Goal: Transaction & Acquisition: Book appointment/travel/reservation

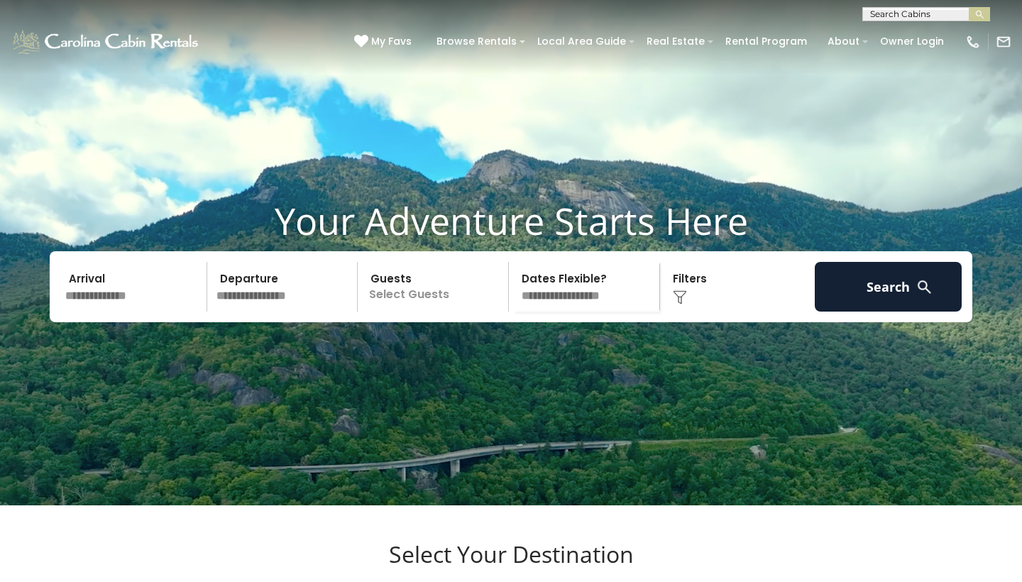
scroll to position [11, 0]
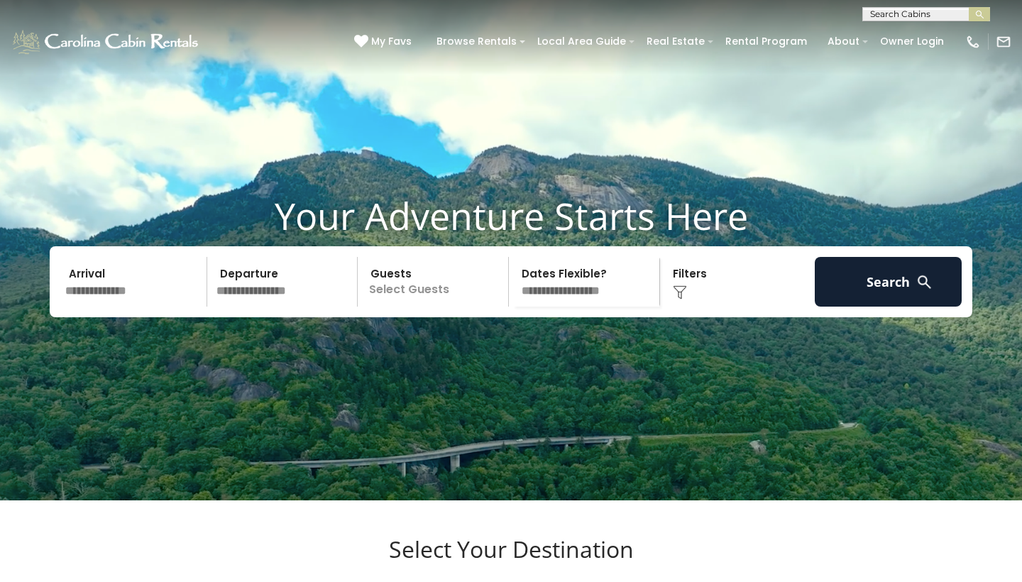
click at [136, 307] on input "text" at bounding box center [133, 282] width 147 height 50
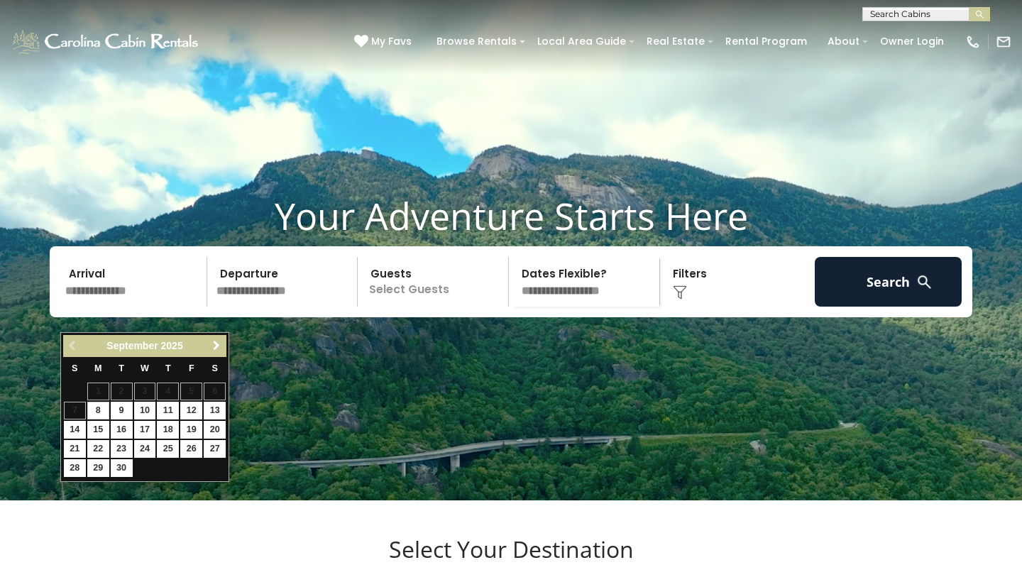
click at [219, 346] on span "Next" at bounding box center [216, 345] width 11 height 11
click at [194, 405] on link "10" at bounding box center [191, 411] width 22 height 18
type input "********"
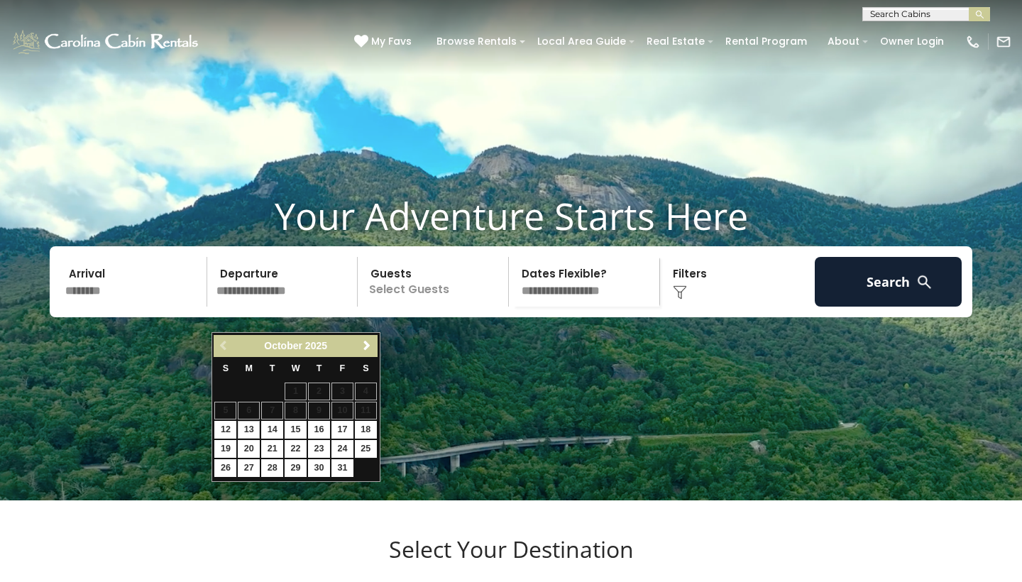
click at [248, 424] on link "13" at bounding box center [249, 430] width 22 height 18
type input "********"
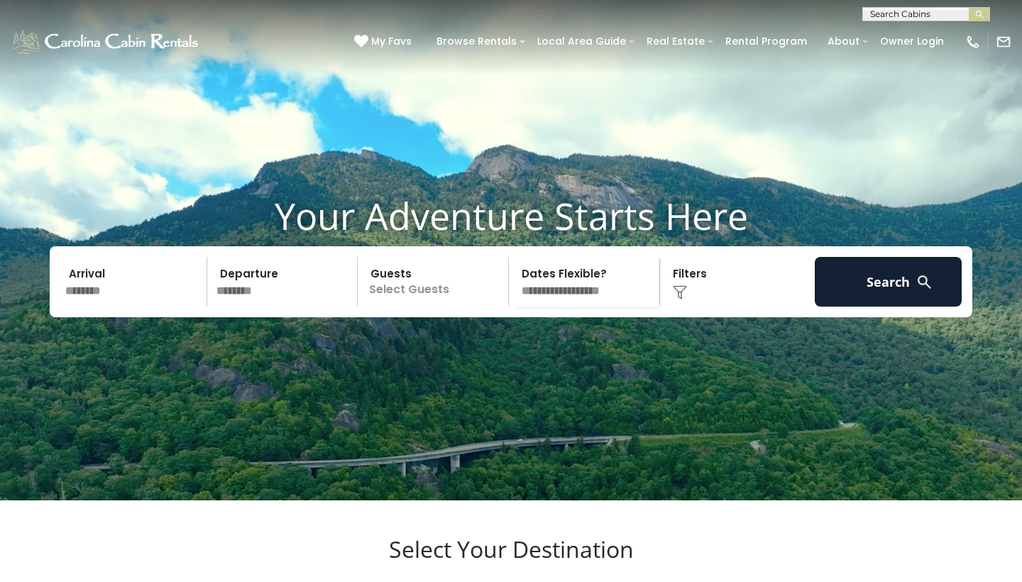
click at [414, 307] on p "Select Guests" at bounding box center [435, 282] width 146 height 50
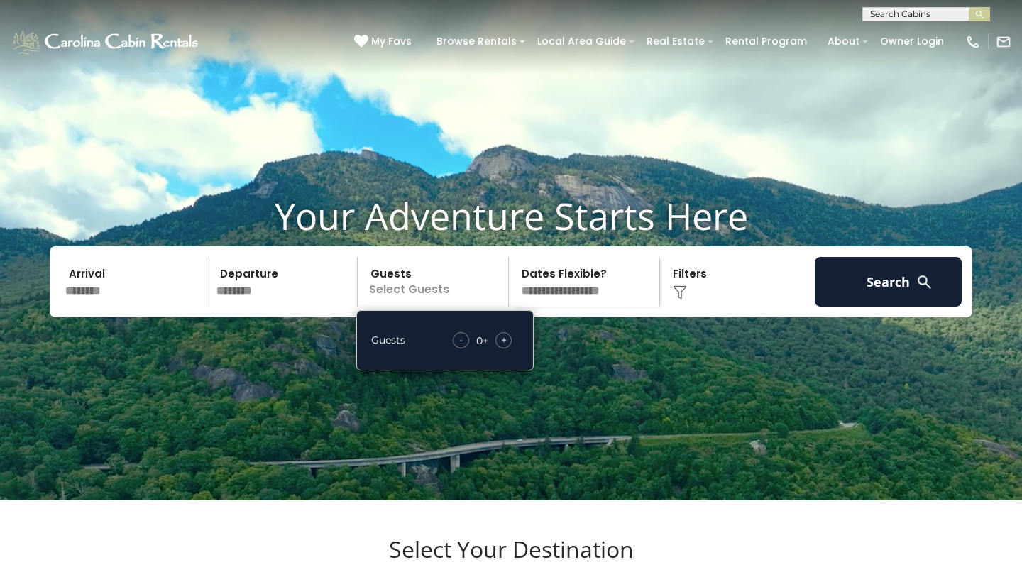
click at [505, 347] on span "+" at bounding box center [504, 340] width 6 height 14
click at [679, 299] on img at bounding box center [680, 292] width 14 height 14
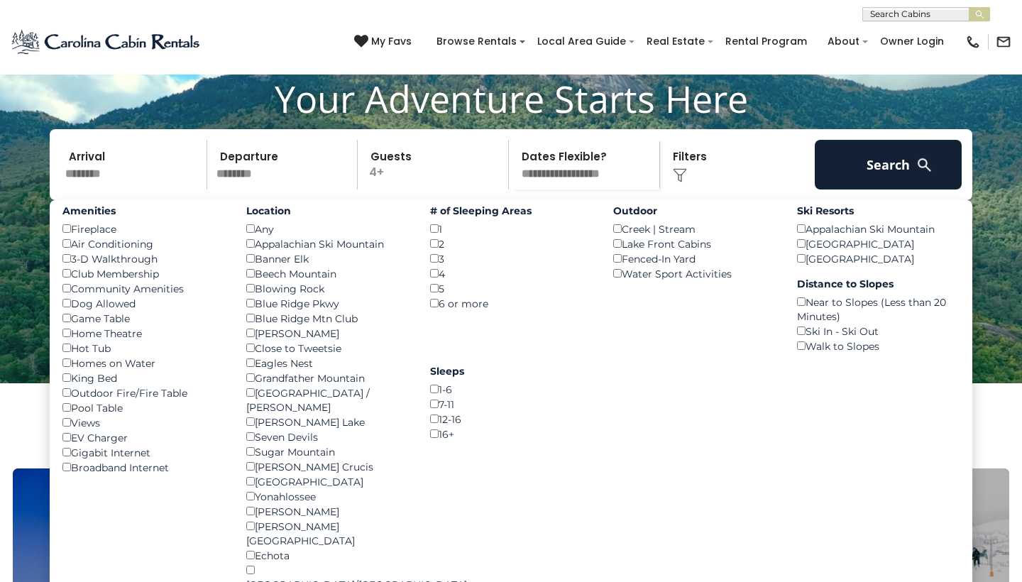
scroll to position [133, 0]
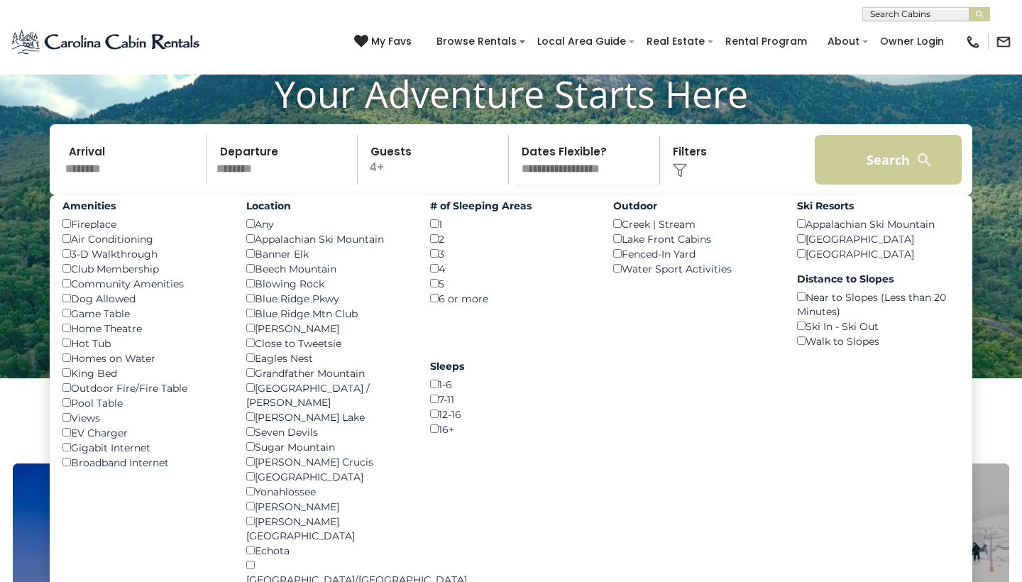
click at [854, 184] on button "Search" at bounding box center [888, 160] width 147 height 50
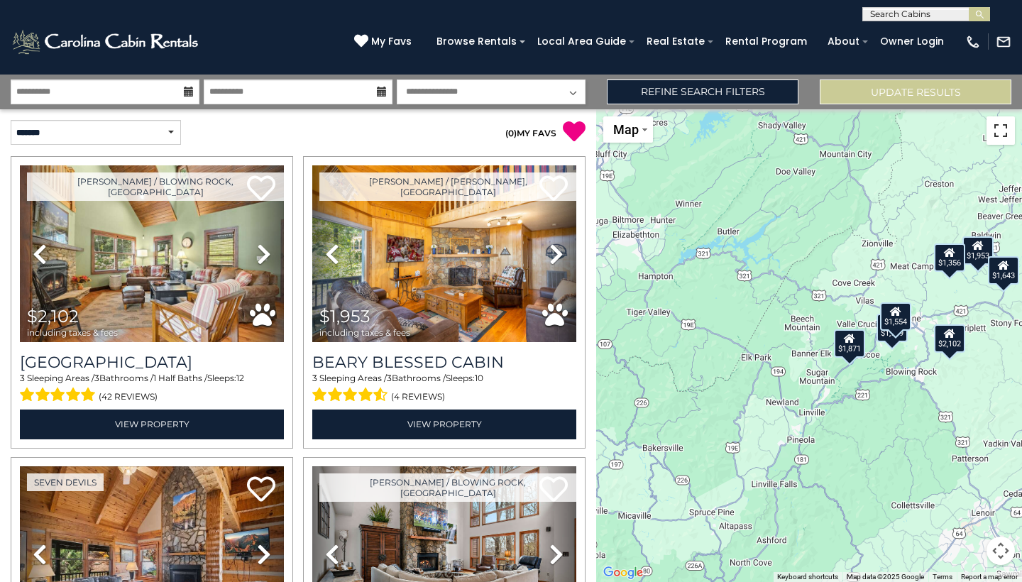
click at [1005, 132] on button "Toggle fullscreen view" at bounding box center [1000, 130] width 28 height 28
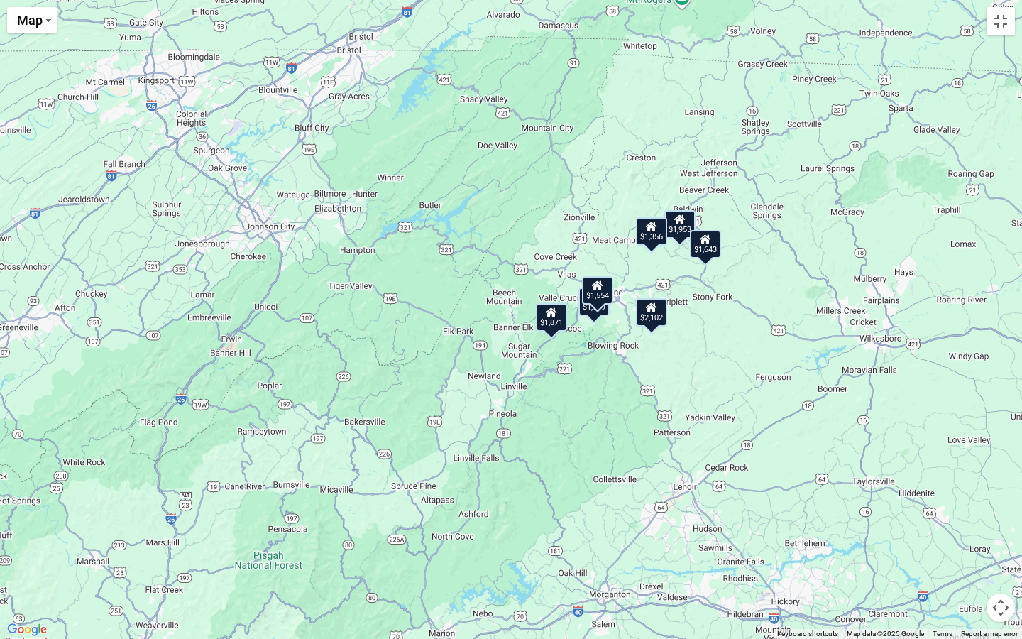
click at [650, 238] on div "$1,356" at bounding box center [651, 231] width 31 height 28
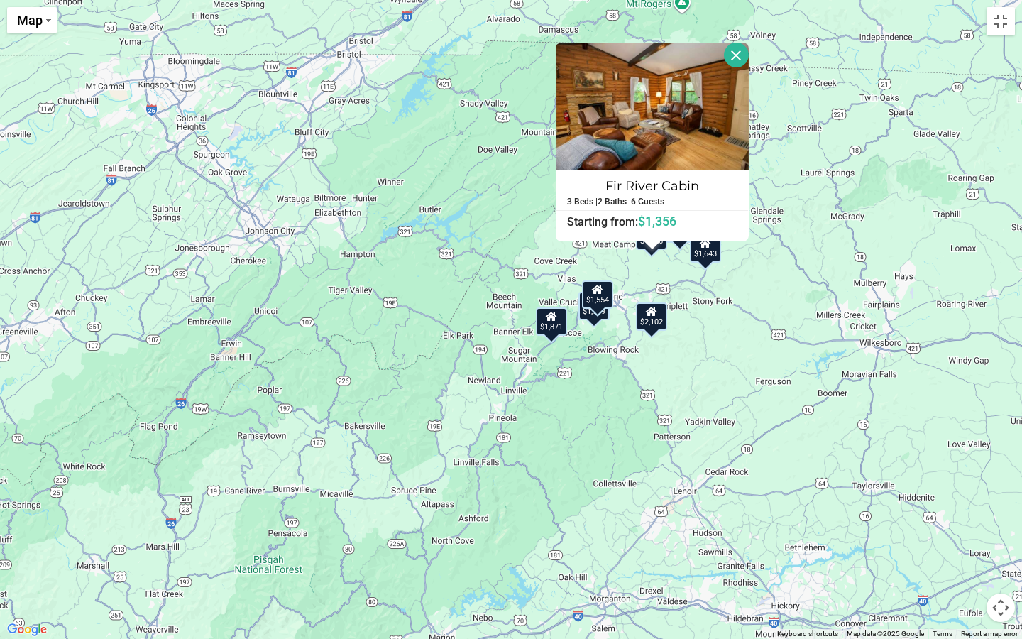
click at [745, 54] on button "Close" at bounding box center [736, 55] width 25 height 25
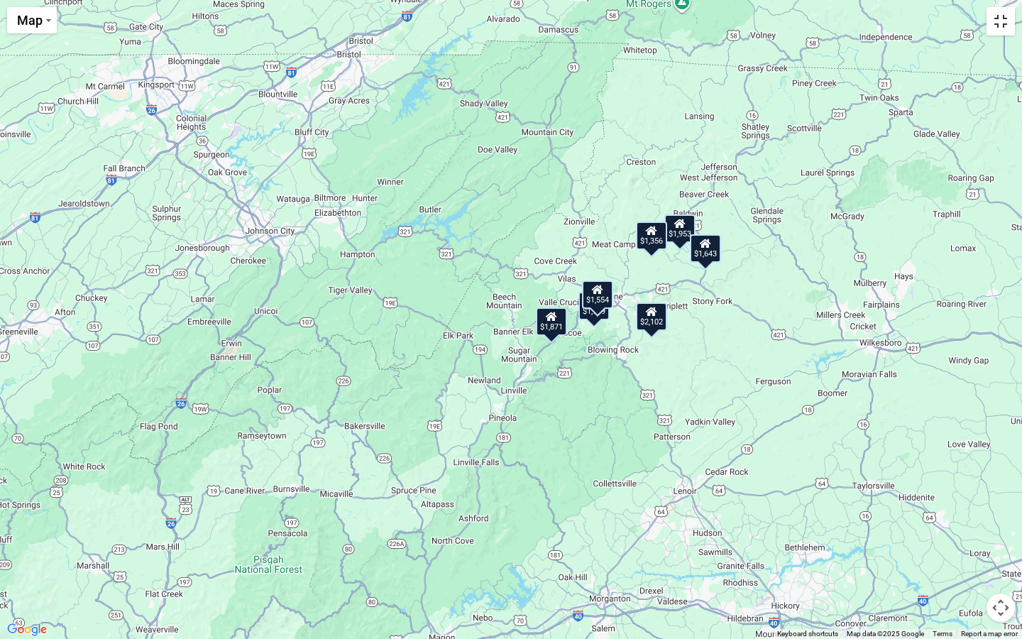
click at [1006, 33] on button "Toggle fullscreen view" at bounding box center [1000, 21] width 28 height 28
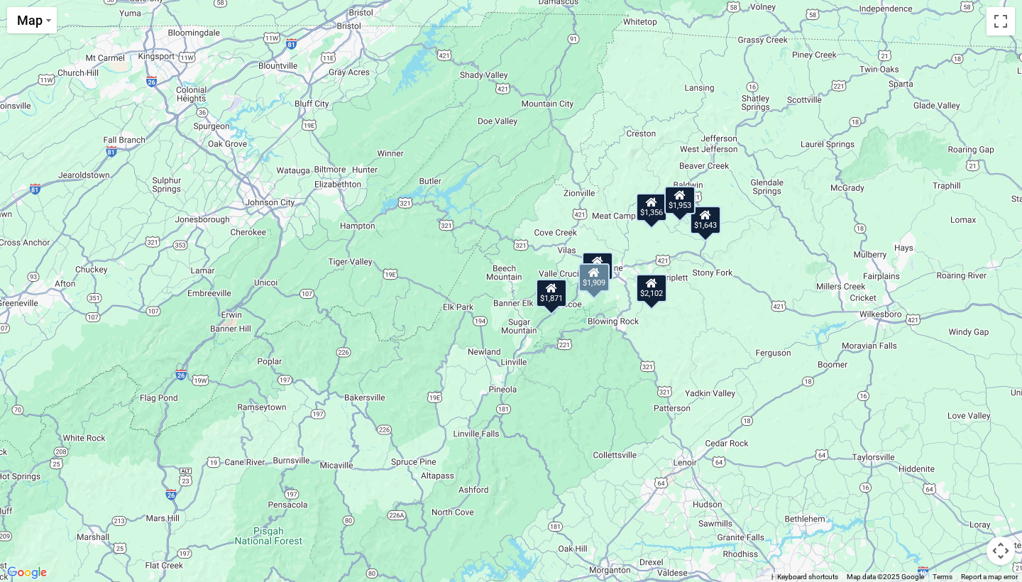
scroll to position [637, 0]
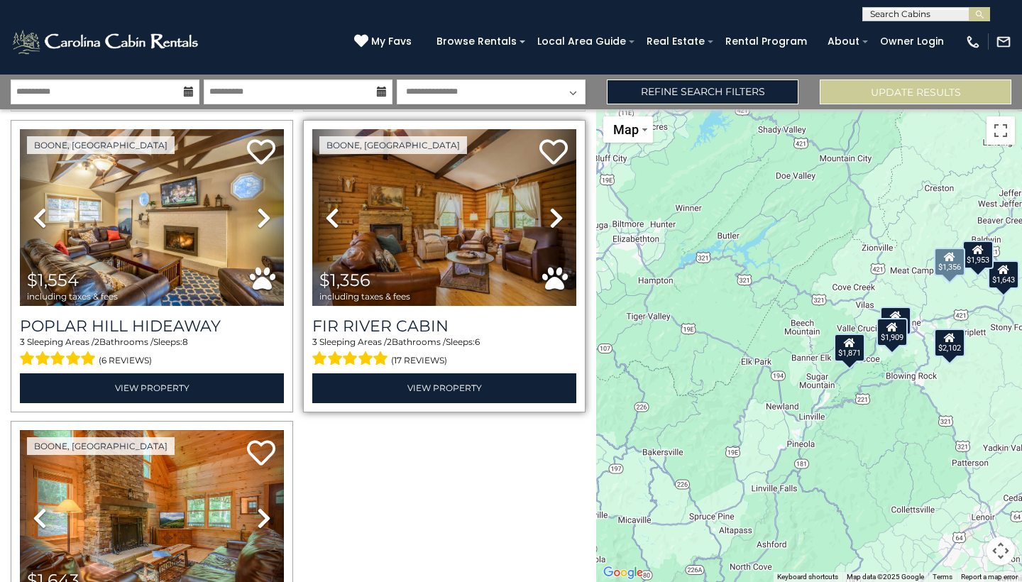
click at [551, 217] on icon at bounding box center [556, 217] width 14 height 23
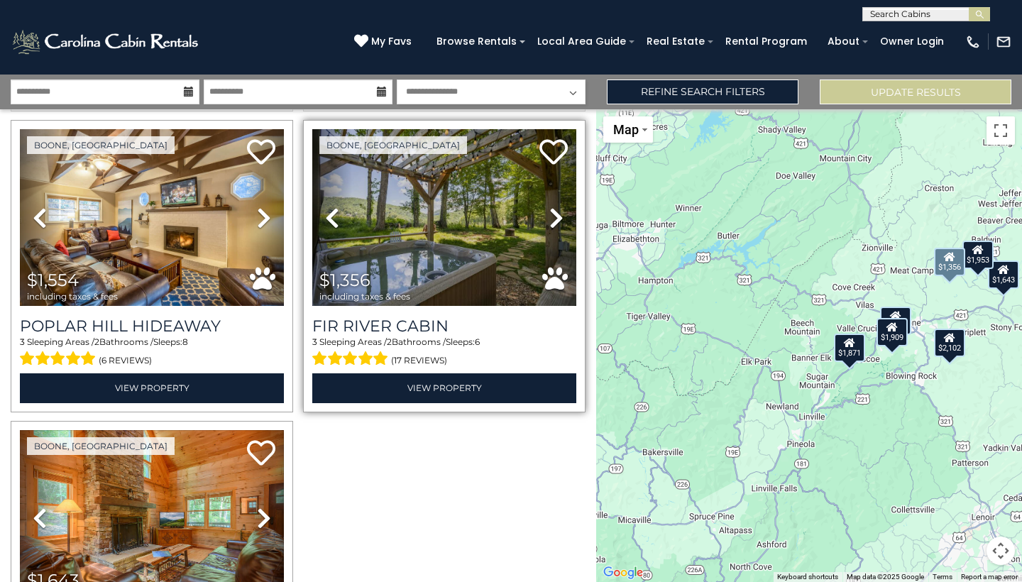
click at [551, 217] on icon at bounding box center [556, 217] width 14 height 23
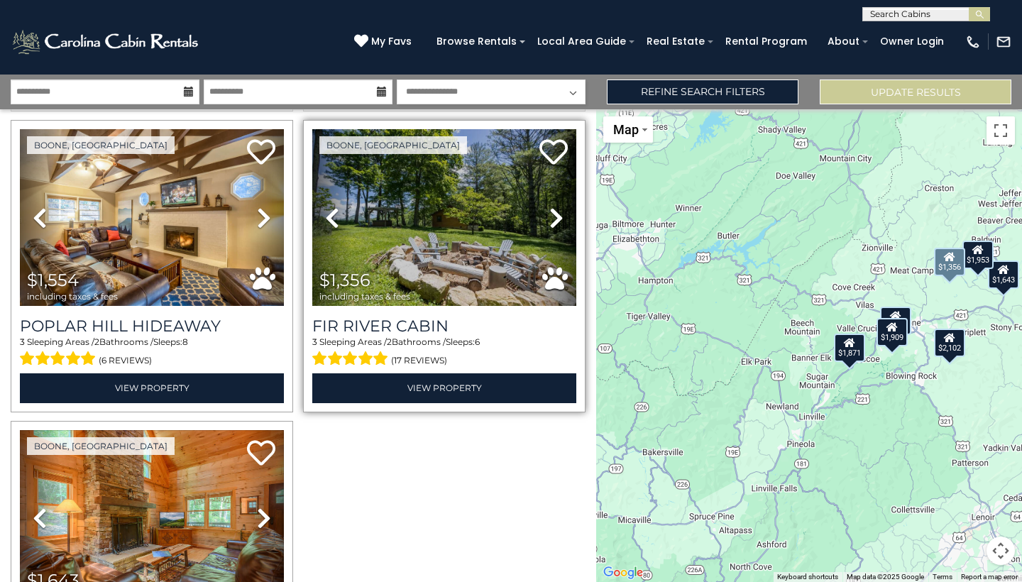
click at [551, 217] on icon at bounding box center [556, 217] width 14 height 23
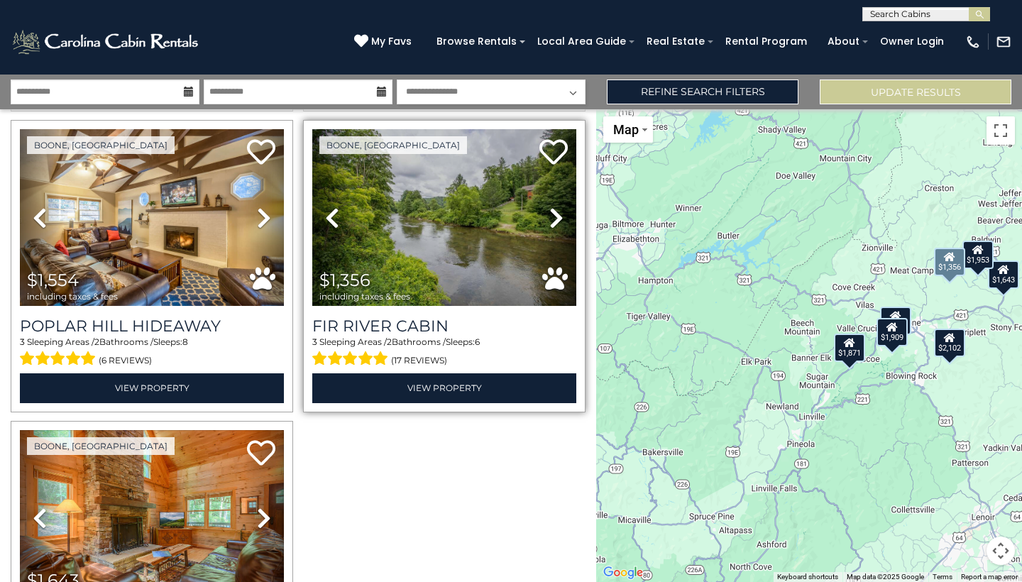
click at [551, 217] on icon at bounding box center [556, 217] width 14 height 23
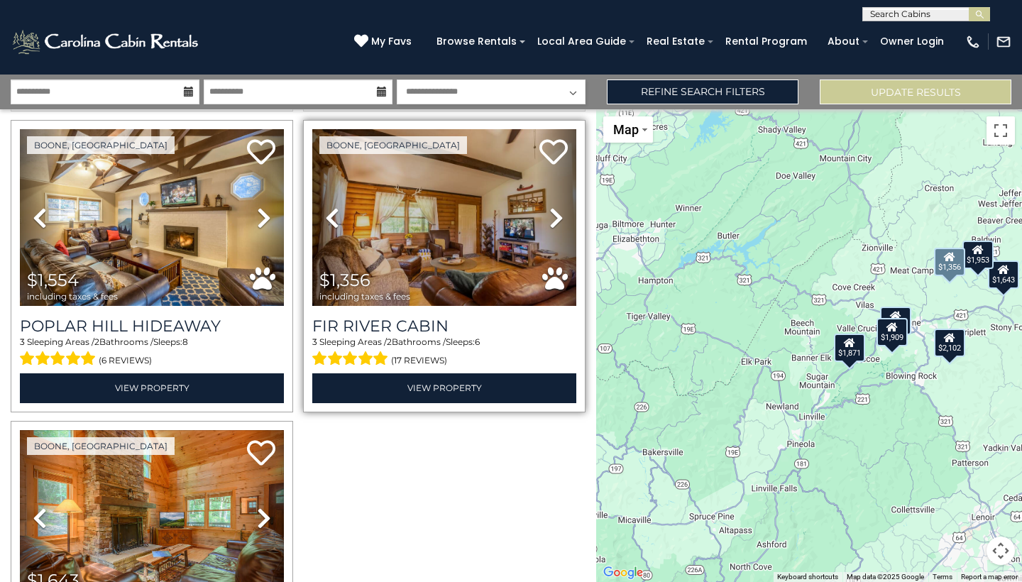
click at [443, 220] on img at bounding box center [444, 217] width 264 height 177
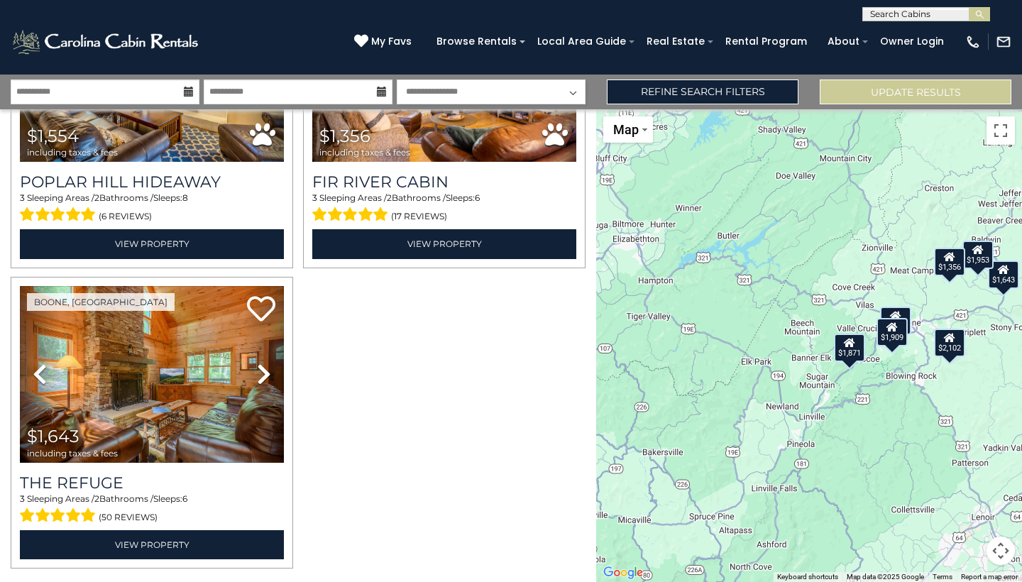
scroll to position [784, 0]
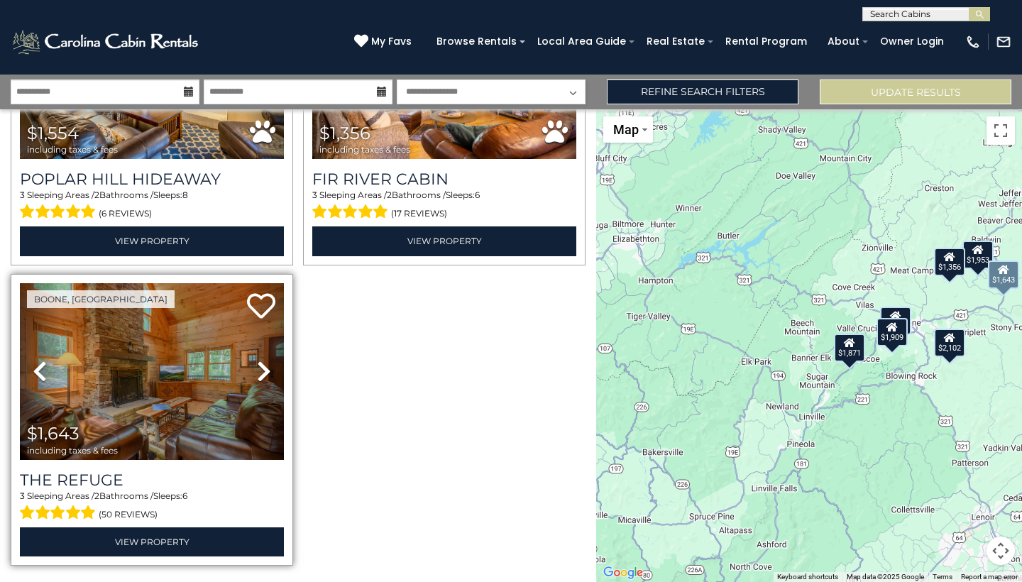
click at [172, 363] on img at bounding box center [152, 371] width 264 height 177
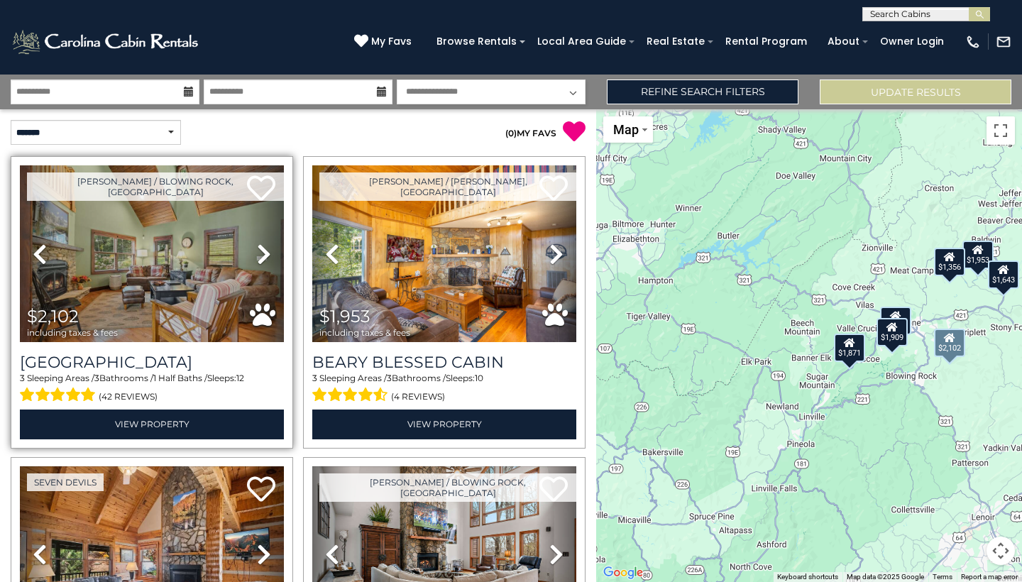
scroll to position [0, 0]
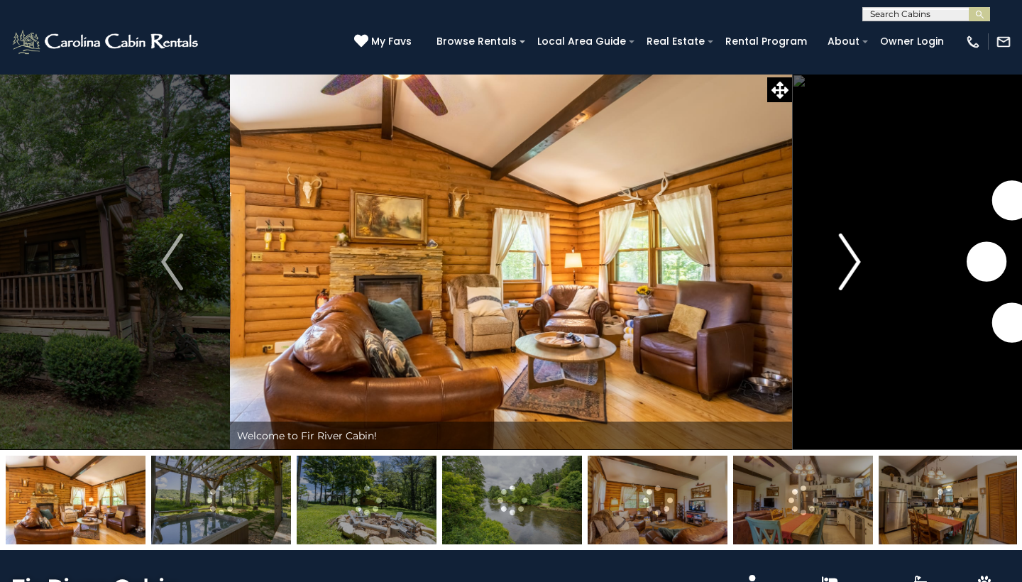
click at [858, 263] on img "Next" at bounding box center [849, 261] width 21 height 57
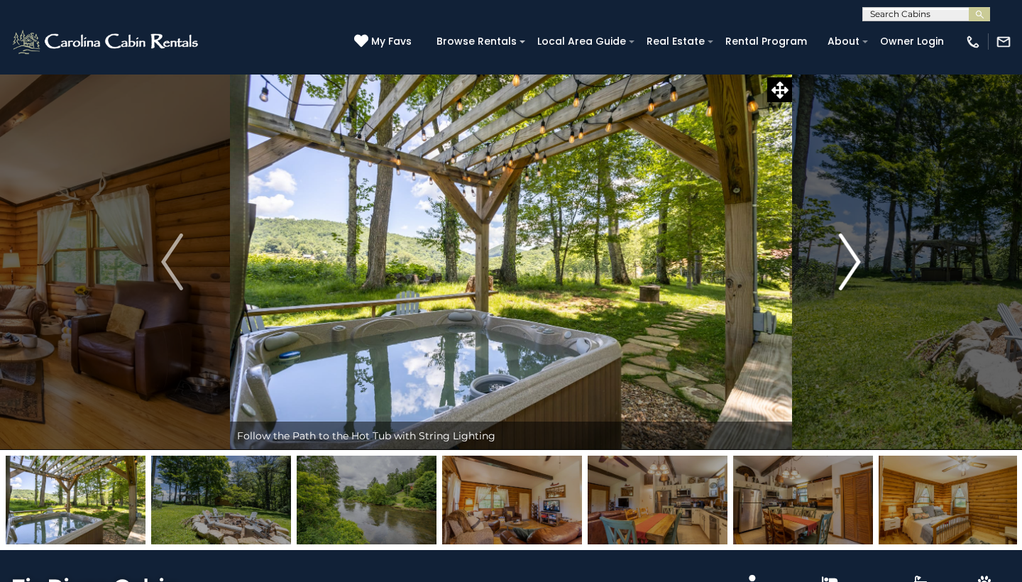
click at [858, 263] on img "Next" at bounding box center [849, 261] width 21 height 57
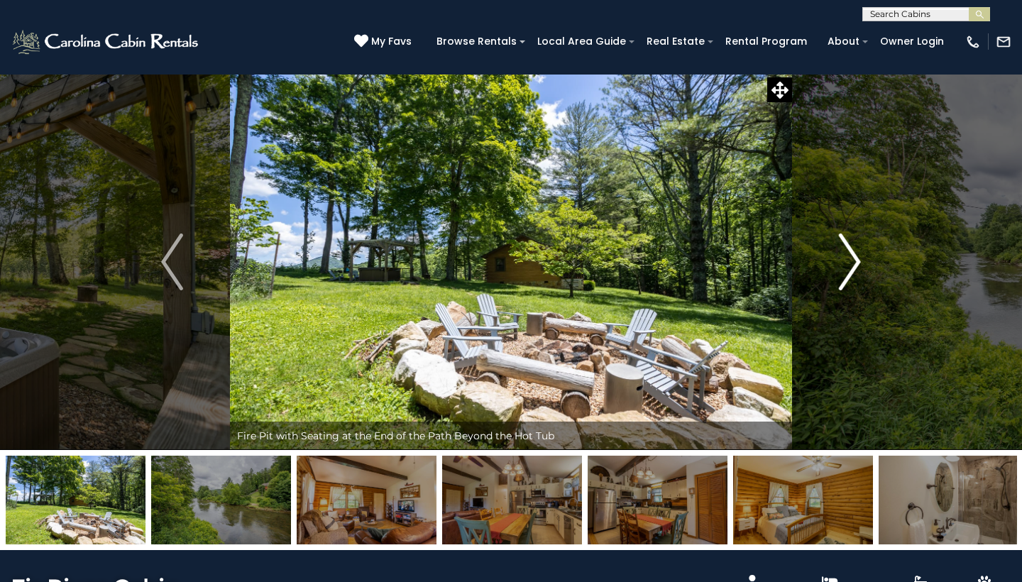
click at [858, 263] on img "Next" at bounding box center [849, 261] width 21 height 57
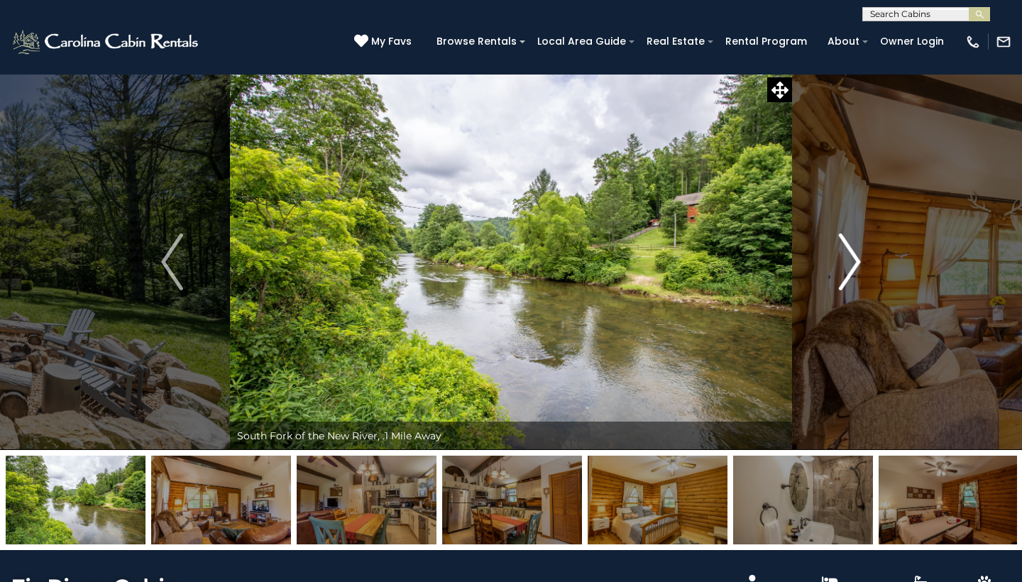
click at [858, 263] on img "Next" at bounding box center [849, 261] width 21 height 57
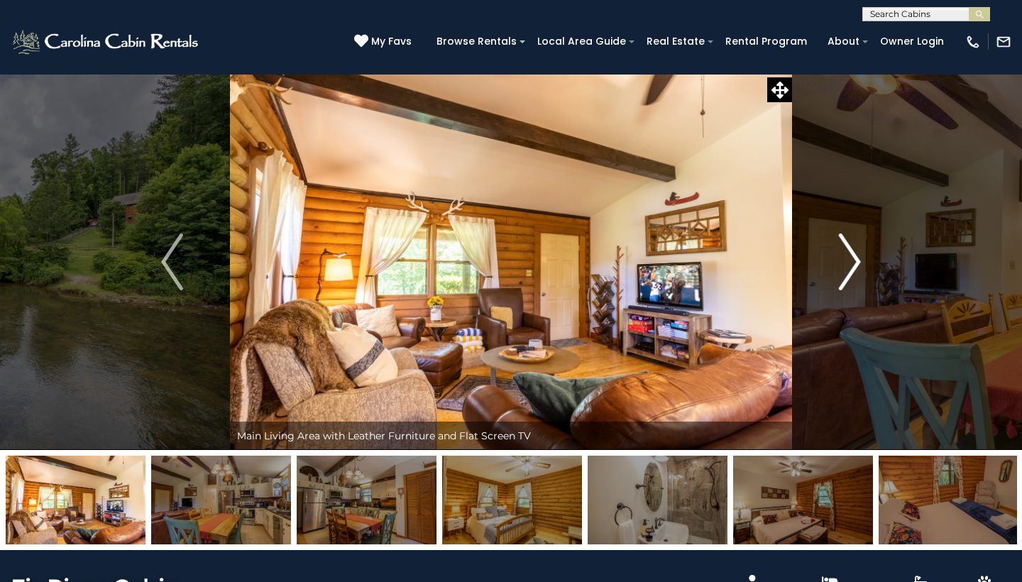
click at [858, 263] on img "Next" at bounding box center [849, 261] width 21 height 57
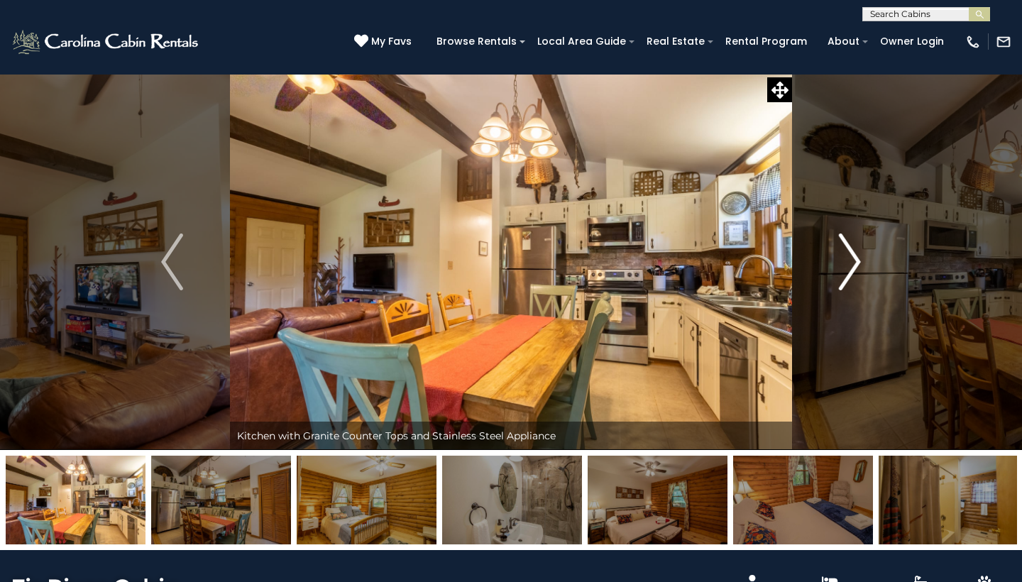
click at [858, 263] on img "Next" at bounding box center [849, 261] width 21 height 57
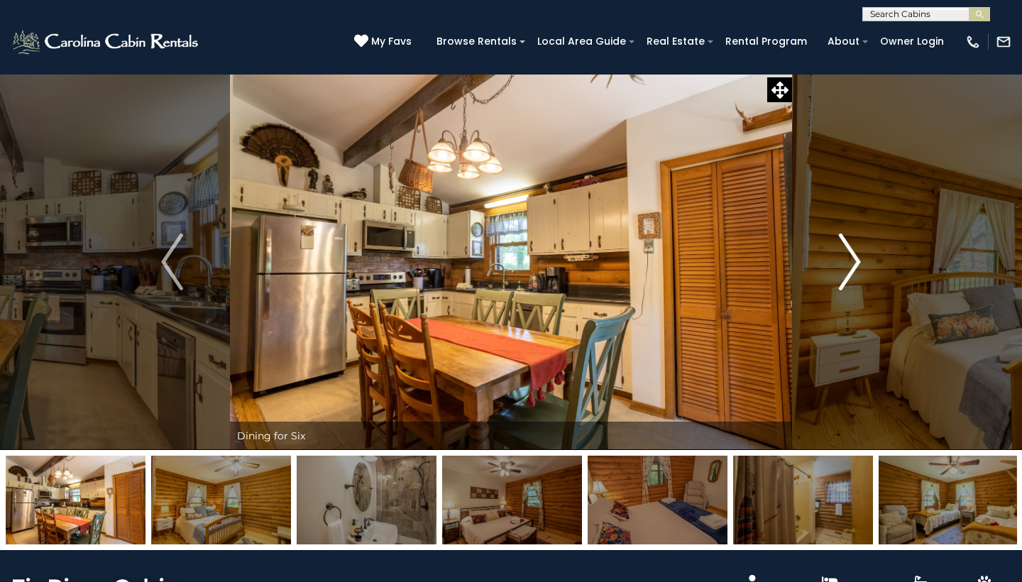
click at [858, 263] on img "Next" at bounding box center [849, 261] width 21 height 57
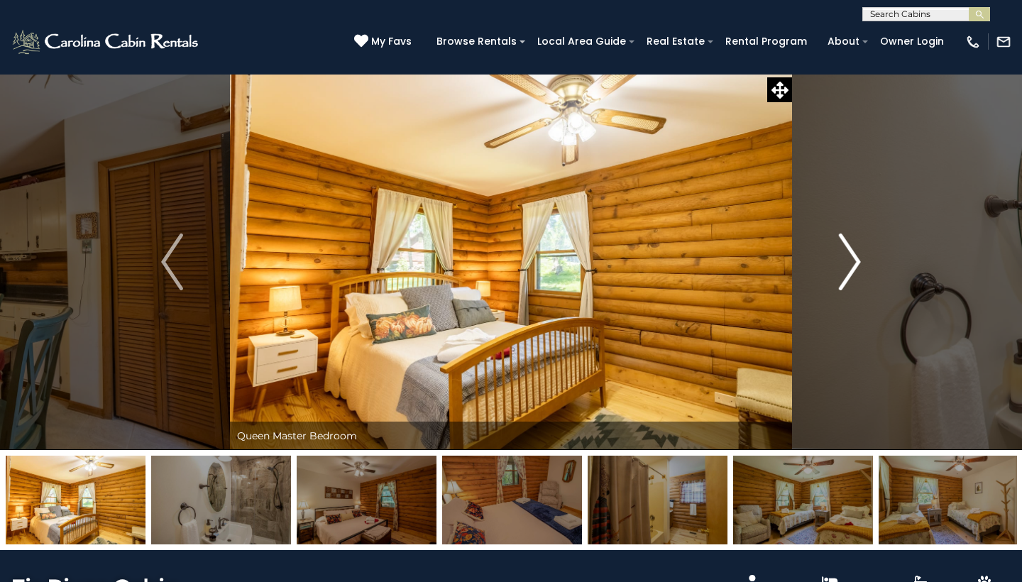
click at [858, 263] on img "Next" at bounding box center [849, 261] width 21 height 57
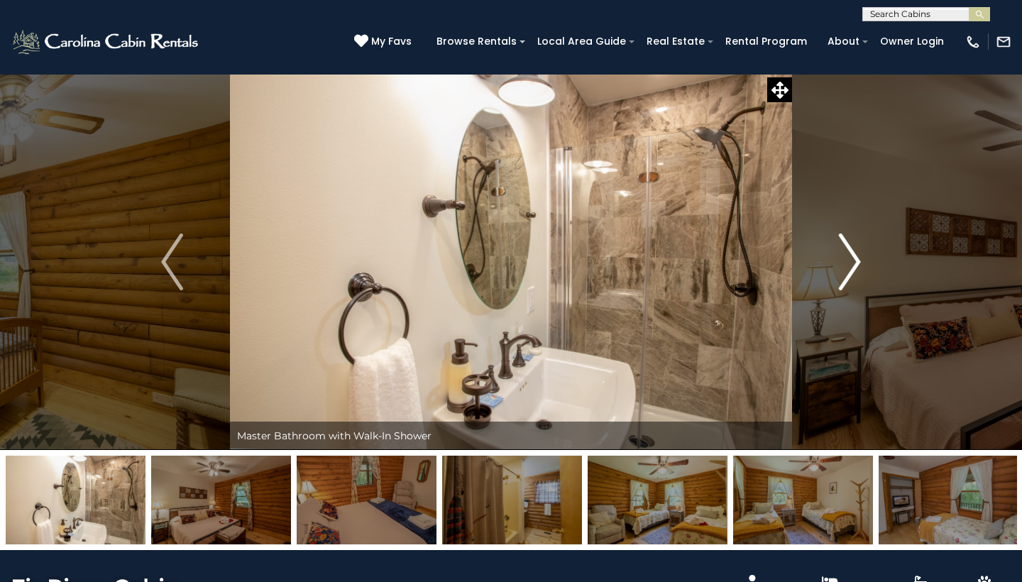
click at [858, 263] on img "Next" at bounding box center [849, 261] width 21 height 57
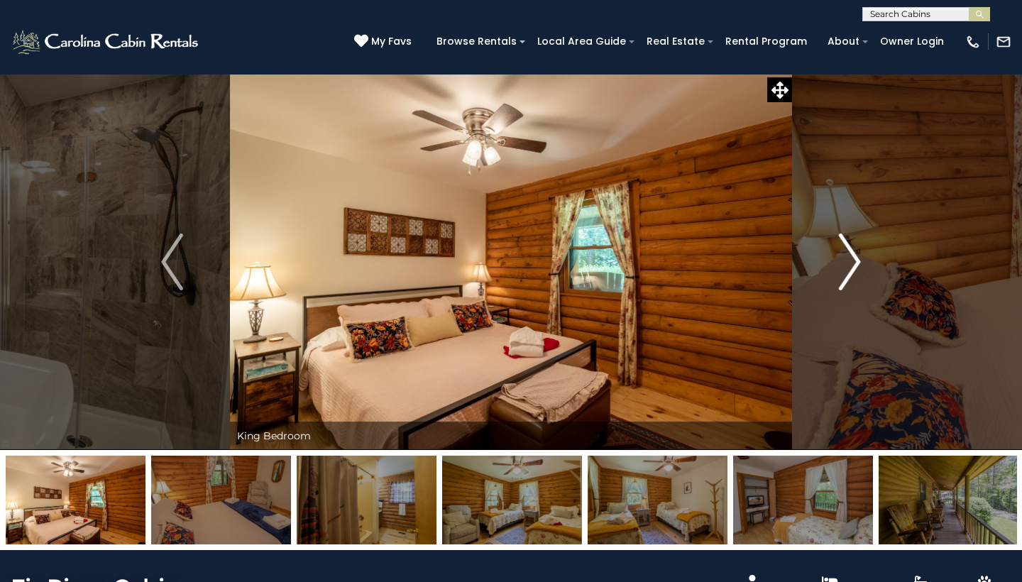
click at [858, 263] on img "Next" at bounding box center [849, 261] width 21 height 57
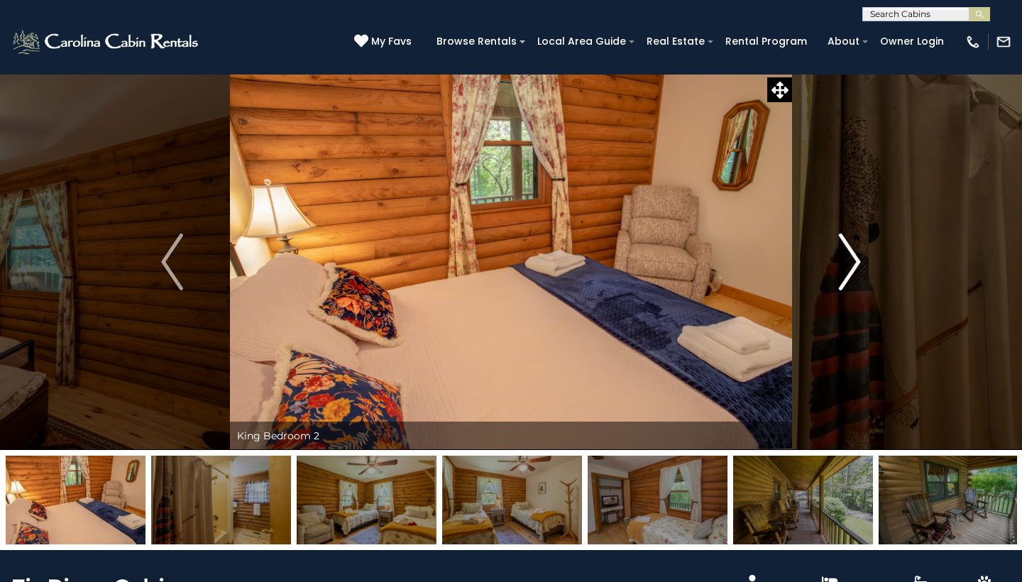
click at [858, 263] on img "Next" at bounding box center [849, 261] width 21 height 57
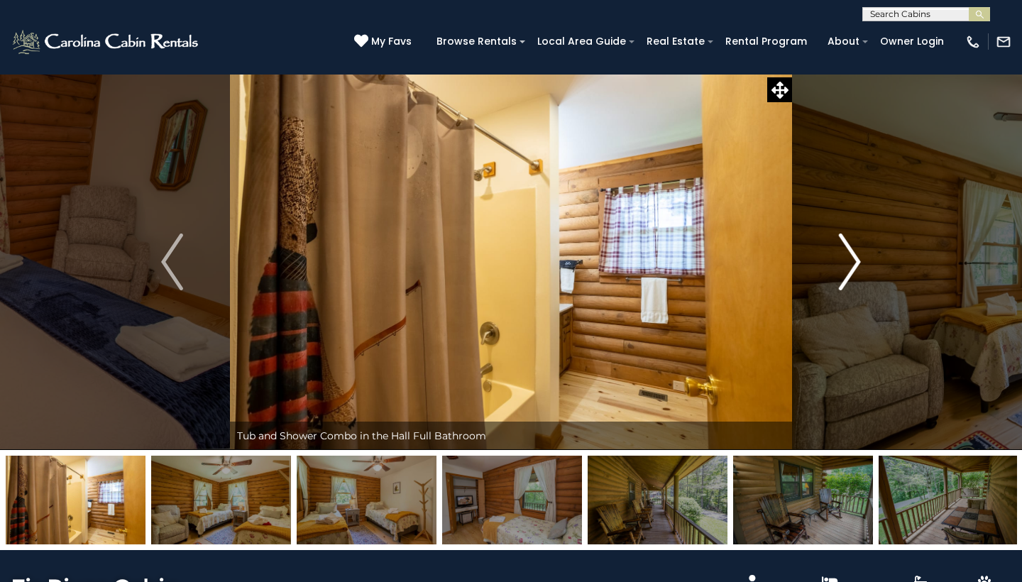
click at [858, 263] on img "Next" at bounding box center [849, 261] width 21 height 57
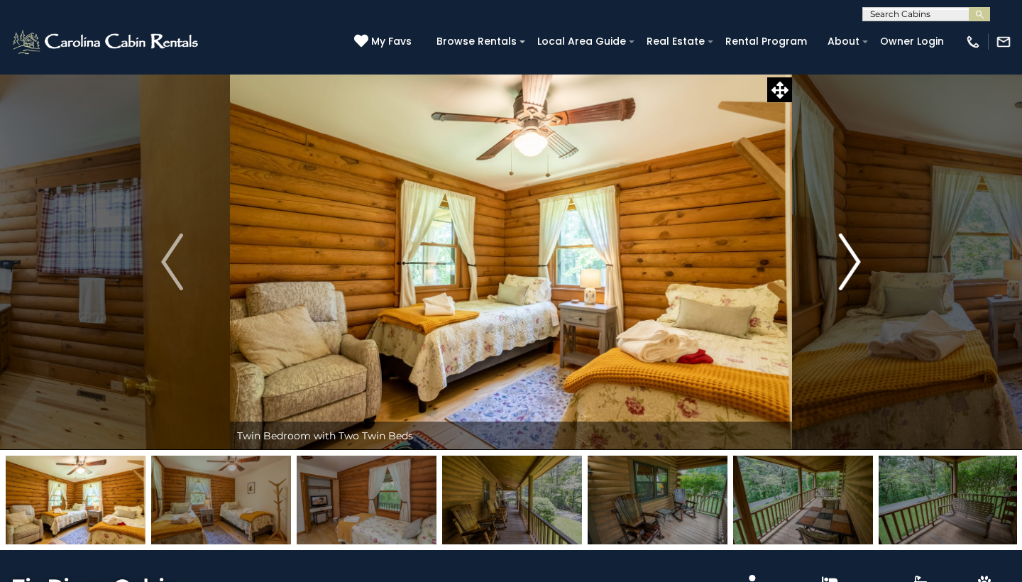
click at [858, 263] on img "Next" at bounding box center [849, 261] width 21 height 57
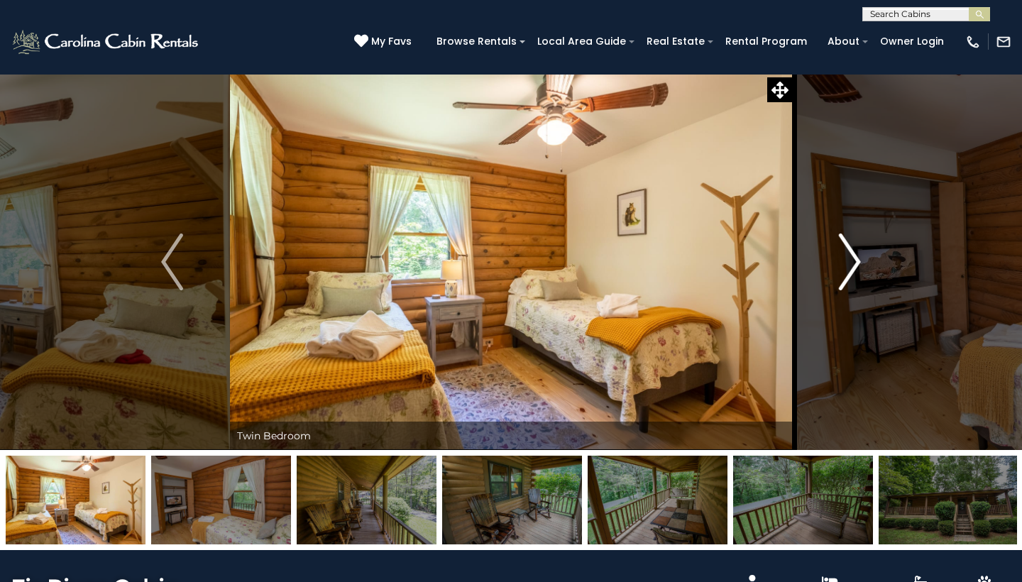
click at [858, 263] on img "Next" at bounding box center [849, 261] width 21 height 57
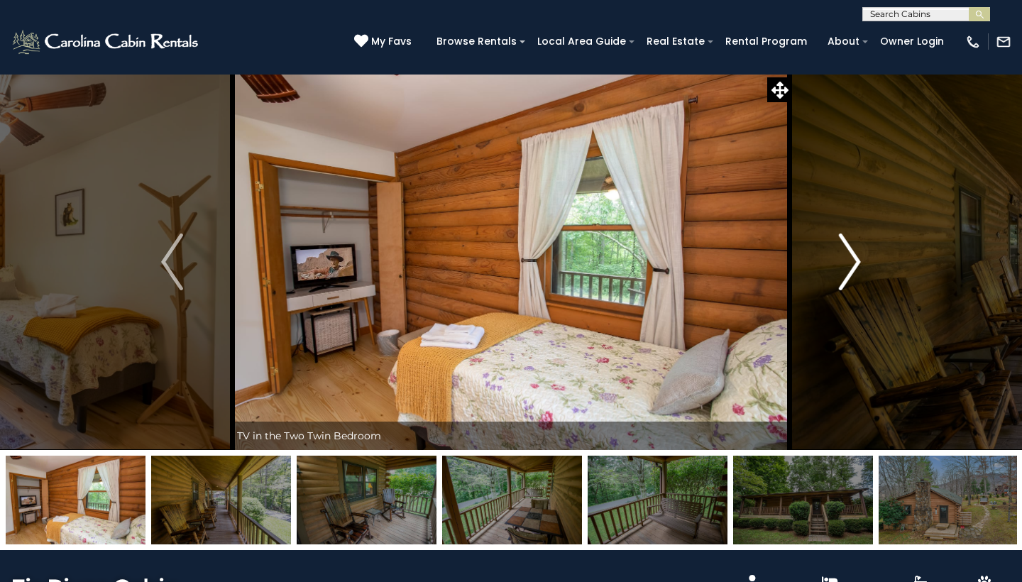
click at [858, 263] on img "Next" at bounding box center [849, 261] width 21 height 57
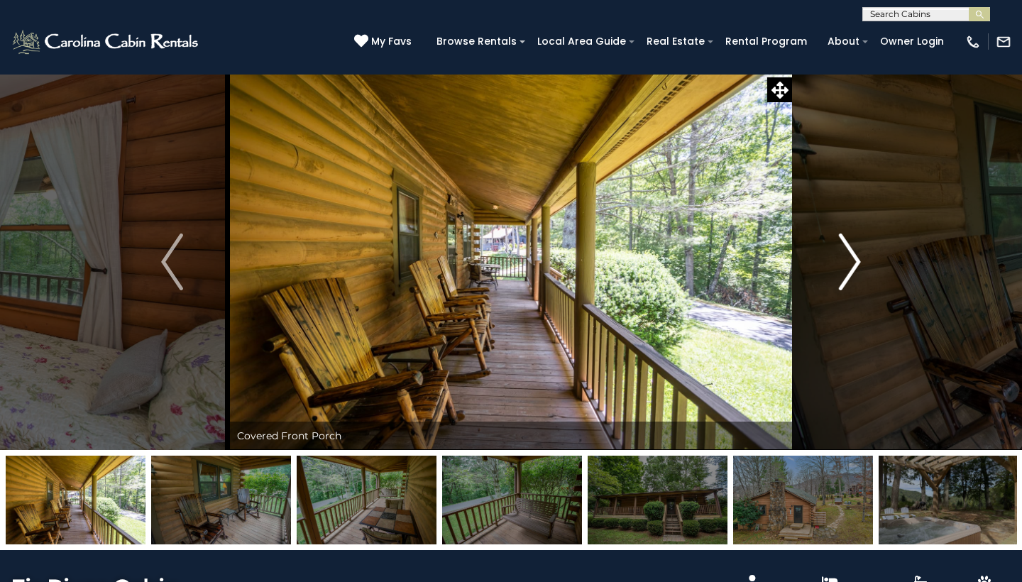
click at [858, 263] on img "Next" at bounding box center [849, 261] width 21 height 57
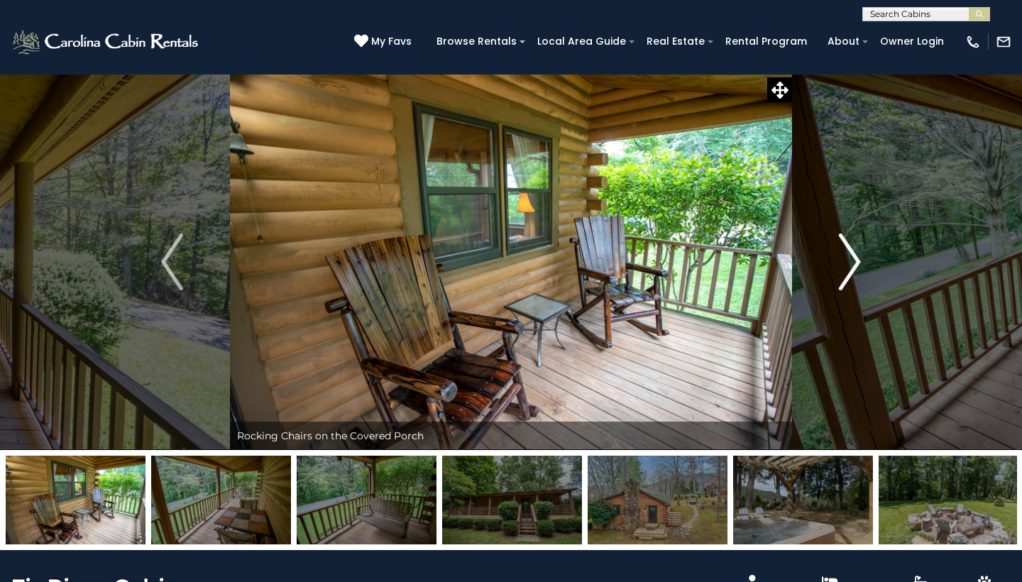
click at [858, 263] on img "Next" at bounding box center [849, 261] width 21 height 57
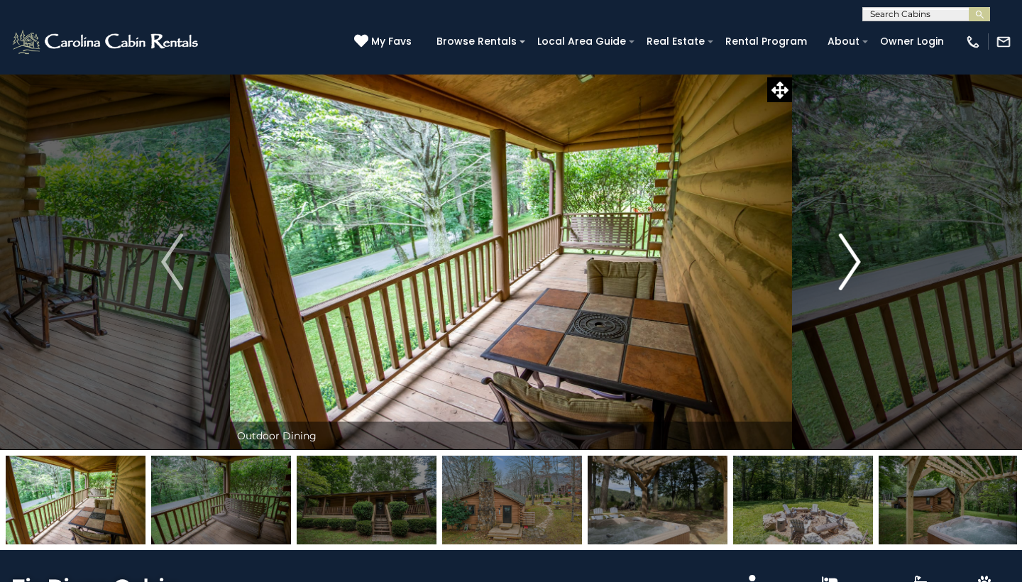
click at [858, 263] on img "Next" at bounding box center [849, 261] width 21 height 57
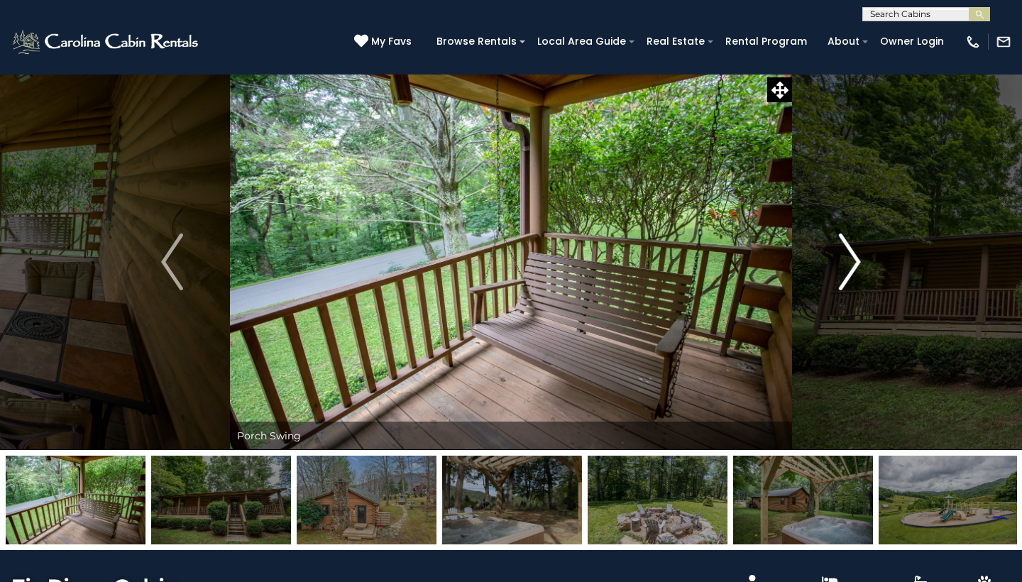
click at [858, 263] on img "Next" at bounding box center [849, 261] width 21 height 57
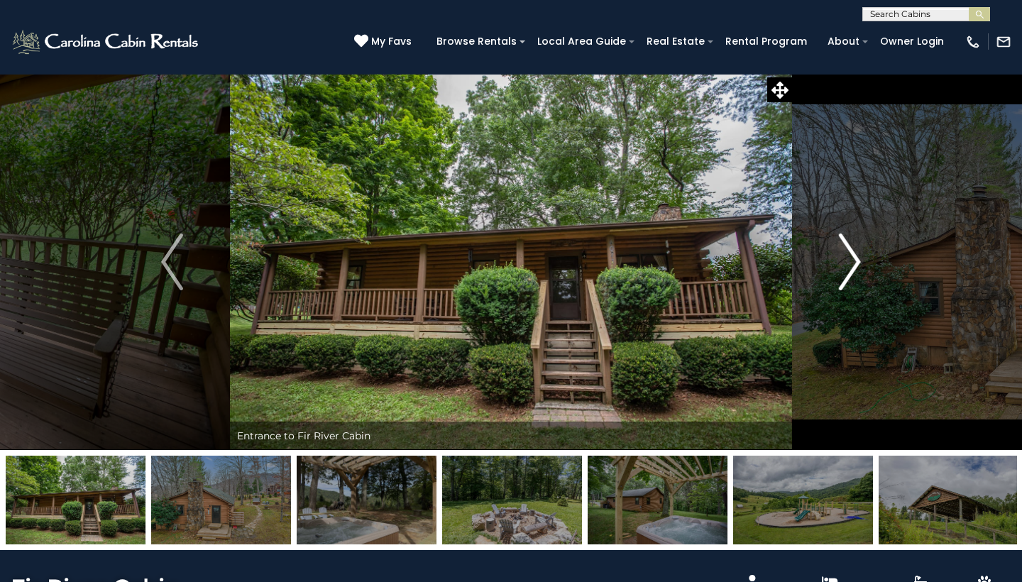
click at [858, 263] on img "Next" at bounding box center [849, 261] width 21 height 57
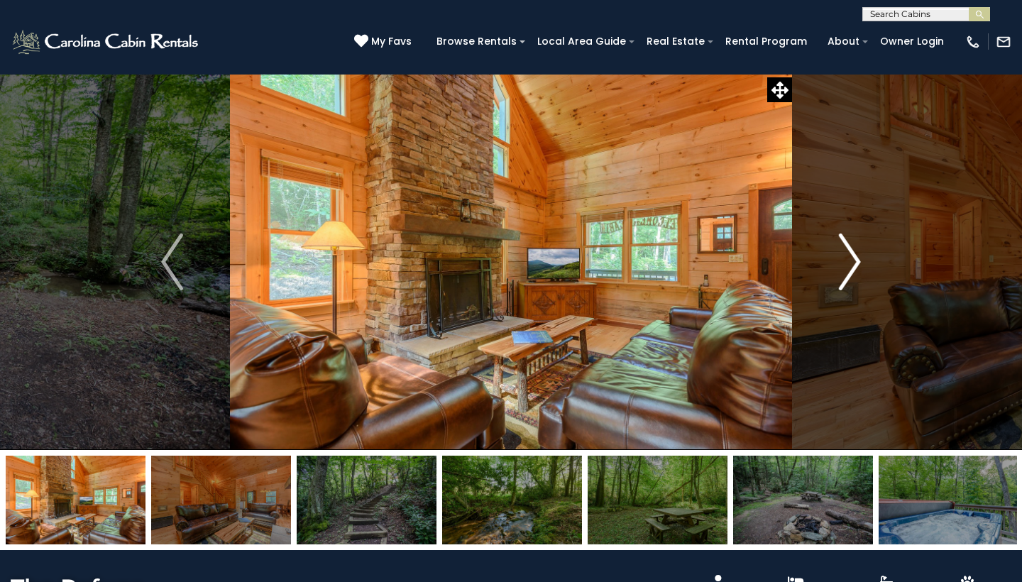
click at [845, 248] on img "Next" at bounding box center [849, 261] width 21 height 57
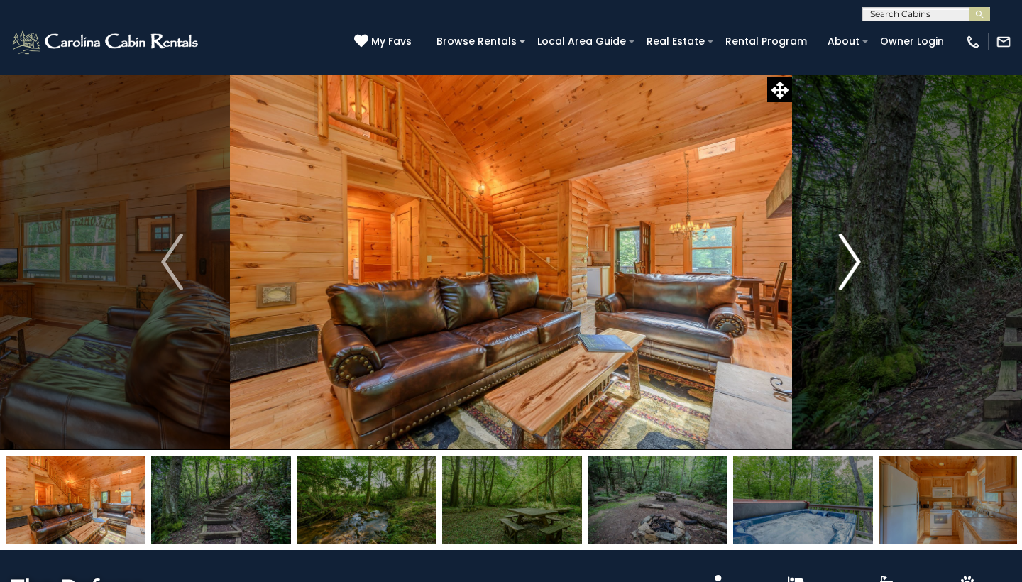
click at [845, 248] on img "Next" at bounding box center [849, 261] width 21 height 57
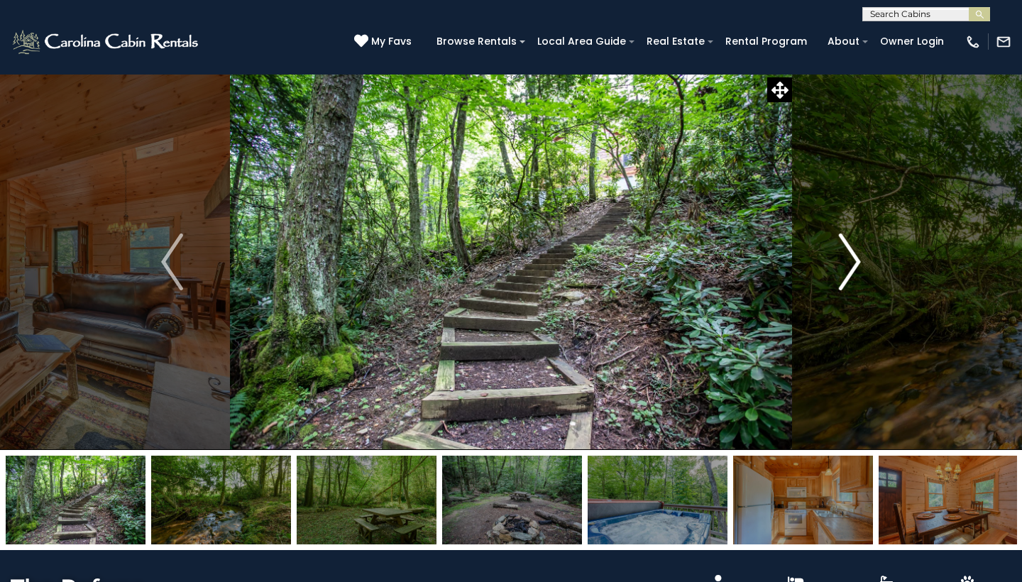
click at [845, 249] on img "Next" at bounding box center [849, 261] width 21 height 57
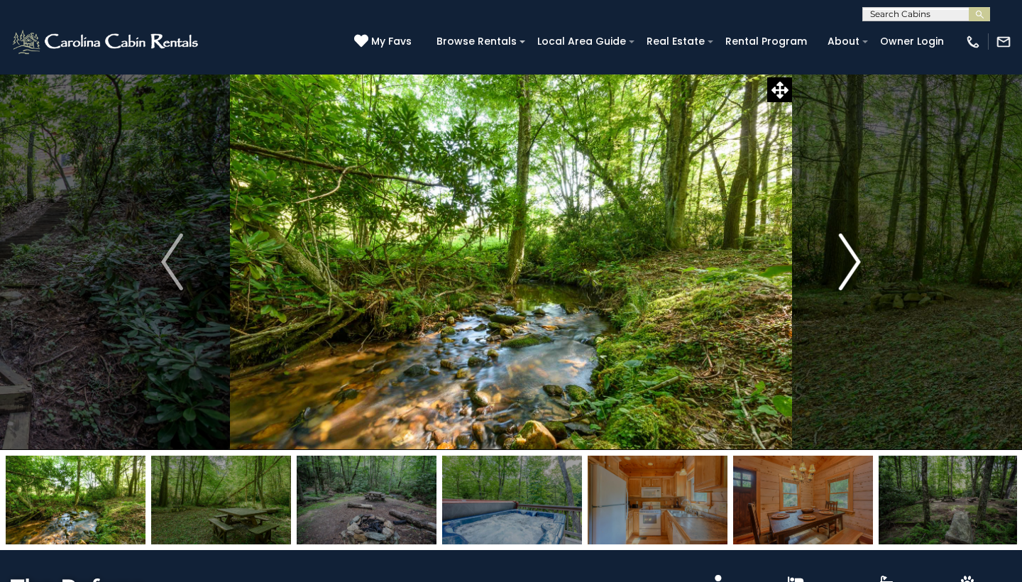
click at [845, 249] on img "Next" at bounding box center [849, 261] width 21 height 57
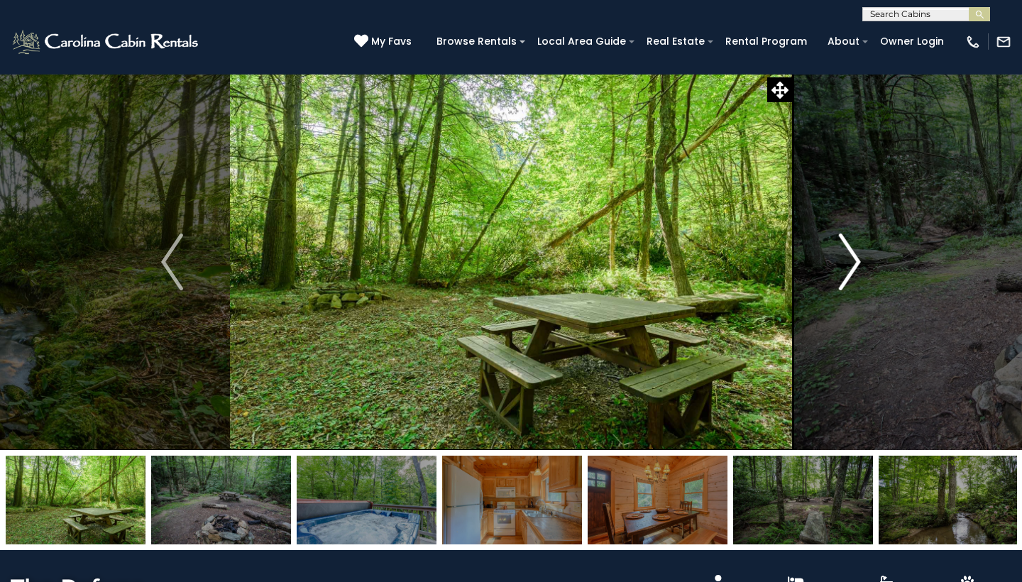
click at [845, 249] on img "Next" at bounding box center [849, 261] width 21 height 57
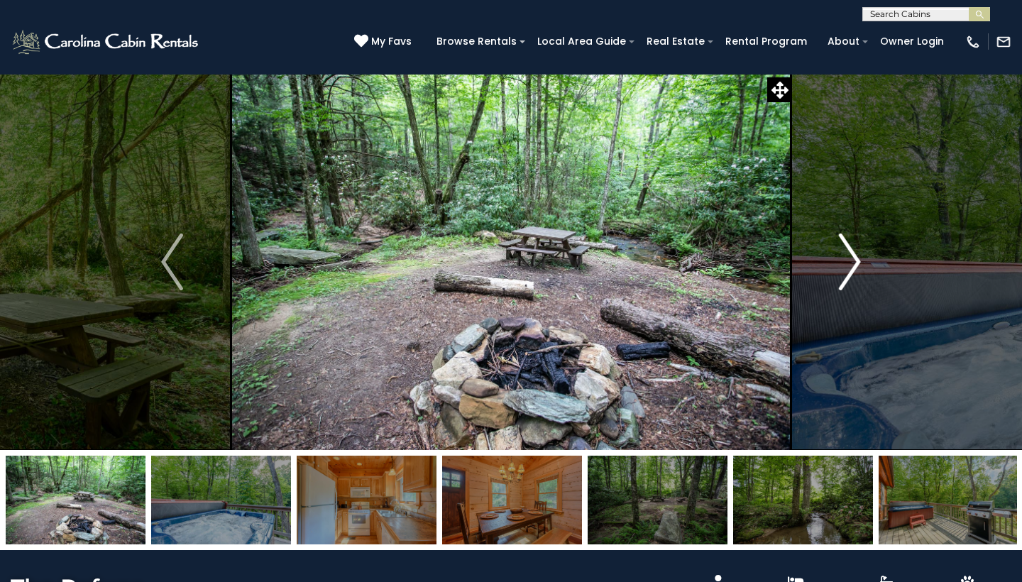
click at [845, 249] on img "Next" at bounding box center [849, 261] width 21 height 57
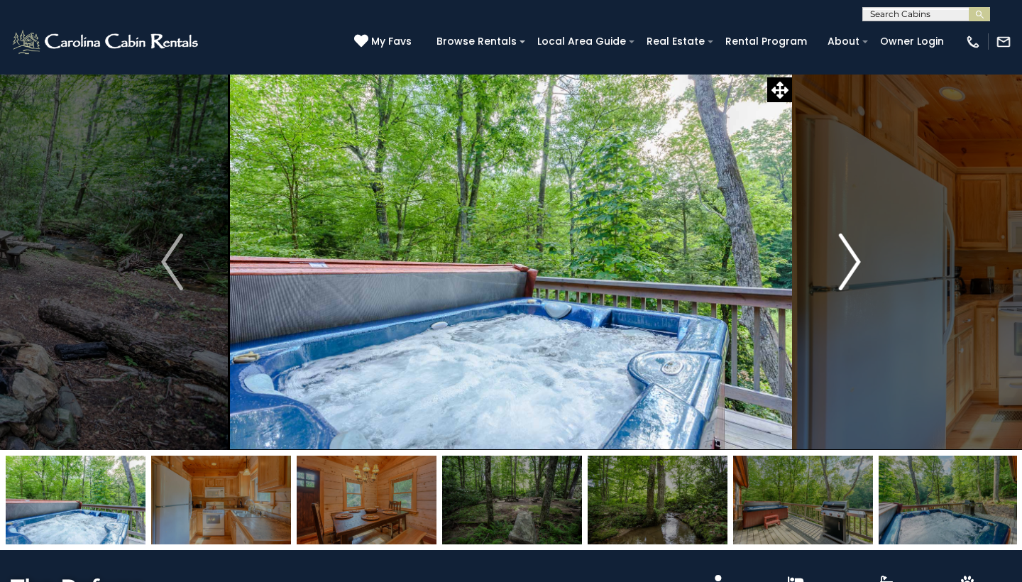
click at [845, 249] on img "Next" at bounding box center [849, 261] width 21 height 57
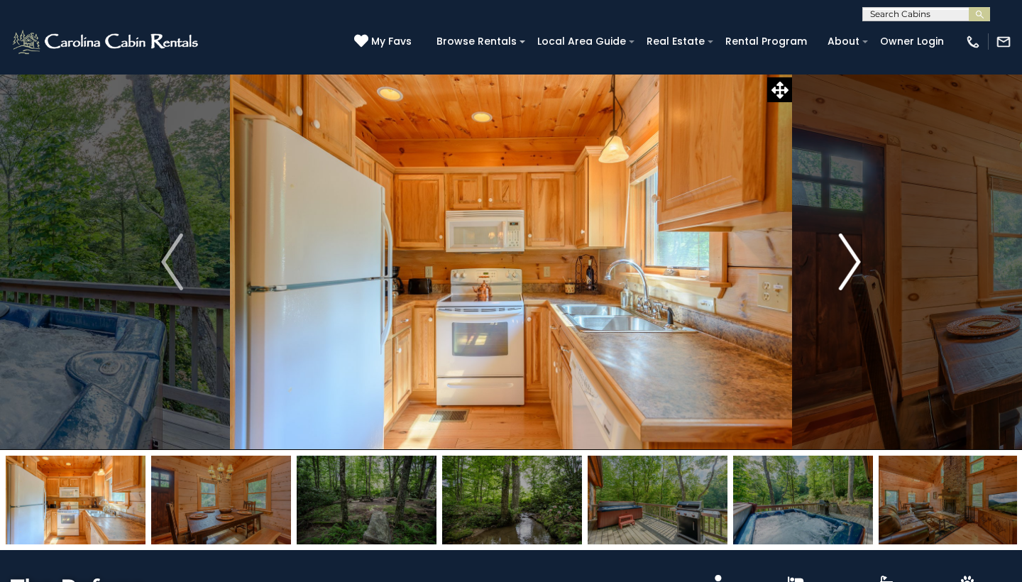
click at [845, 249] on img "Next" at bounding box center [849, 261] width 21 height 57
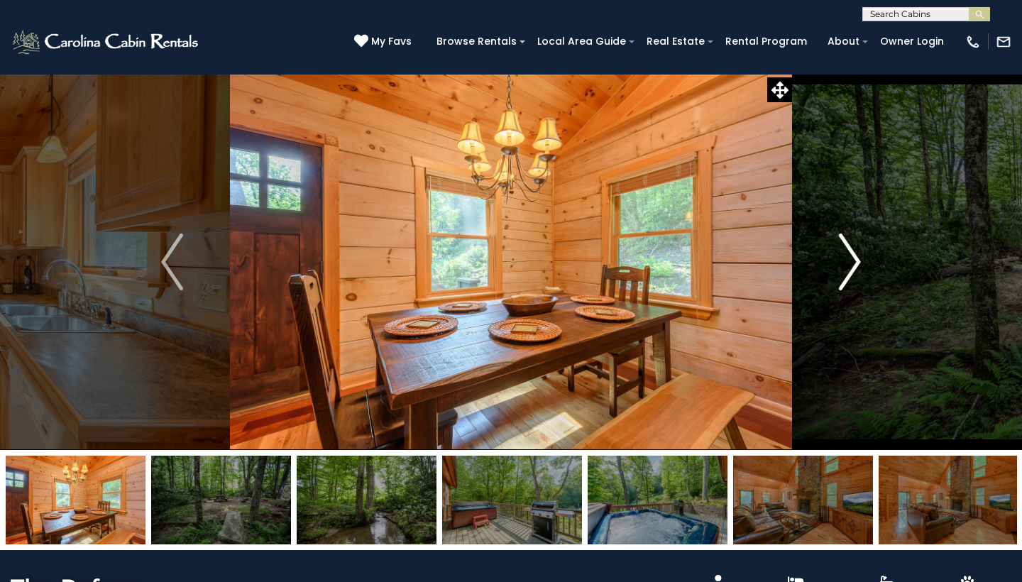
click at [845, 249] on img "Next" at bounding box center [849, 261] width 21 height 57
